Goal: Find specific page/section: Find specific page/section

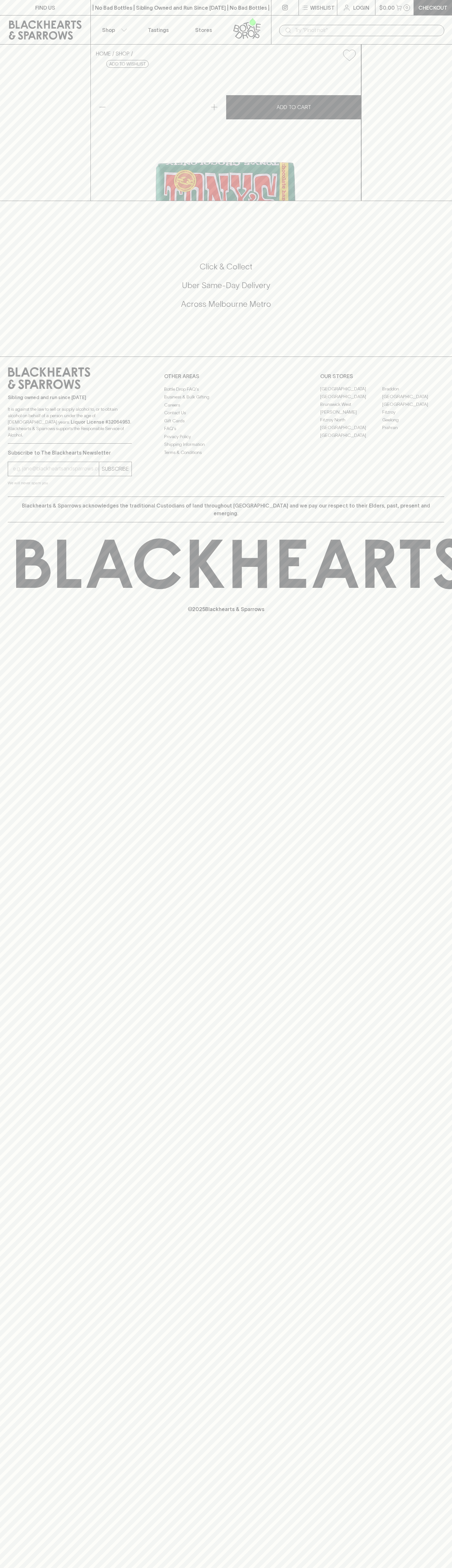
click at [94, 21] on button "Shop" at bounding box center [113, 29] width 45 height 29
click at [421, 225] on div at bounding box center [226, 784] width 452 height 1568
click at [290, 1567] on html "FIND US | No Bad Bottles | Sibling Owned and Run Since [DATE] | No Bad Bottles …" at bounding box center [226, 784] width 452 height 1568
click at [6, 374] on div at bounding box center [226, 784] width 452 height 1568
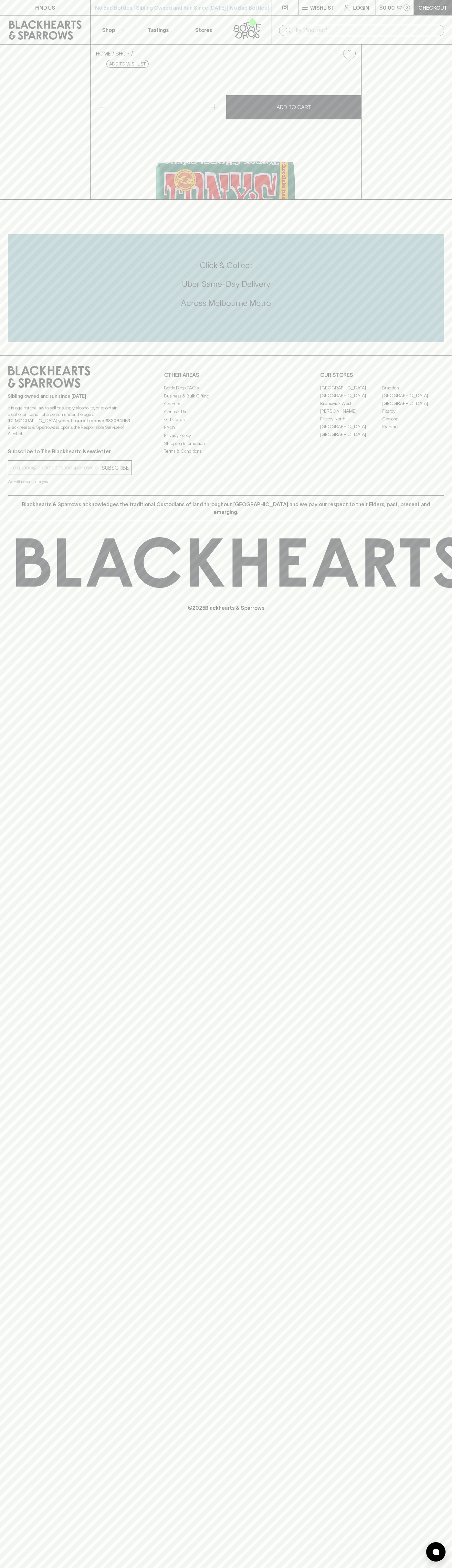
click at [413, 391] on link "Braddon" at bounding box center [413, 388] width 62 height 8
